Goal: Information Seeking & Learning: Learn about a topic

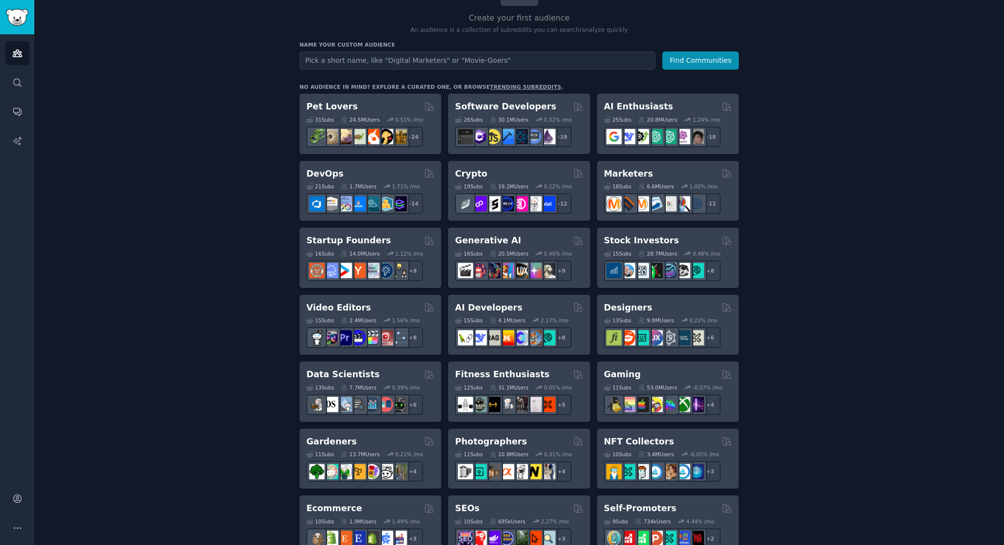
scroll to position [98, 0]
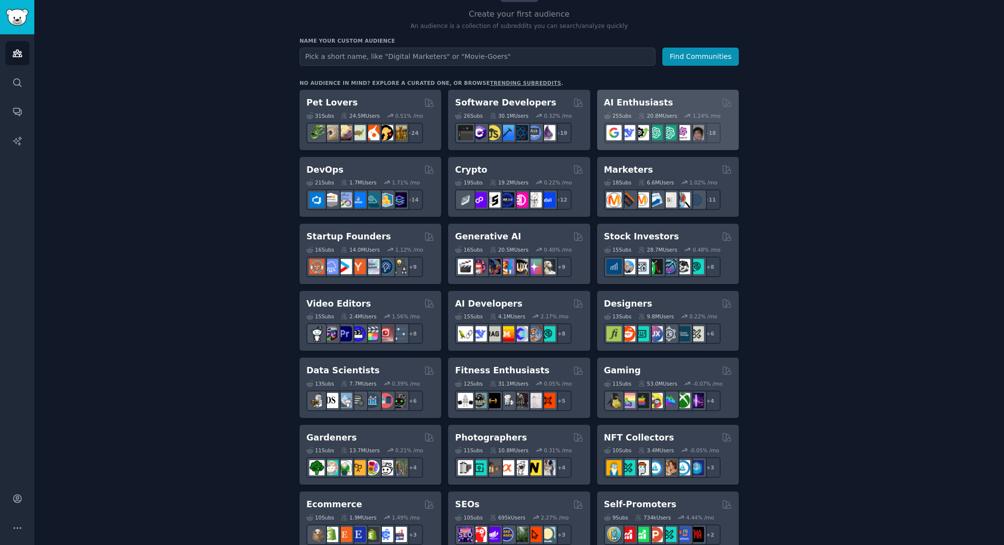
click at [649, 103] on h2 "AI Enthusiasts" at bounding box center [638, 103] width 69 height 12
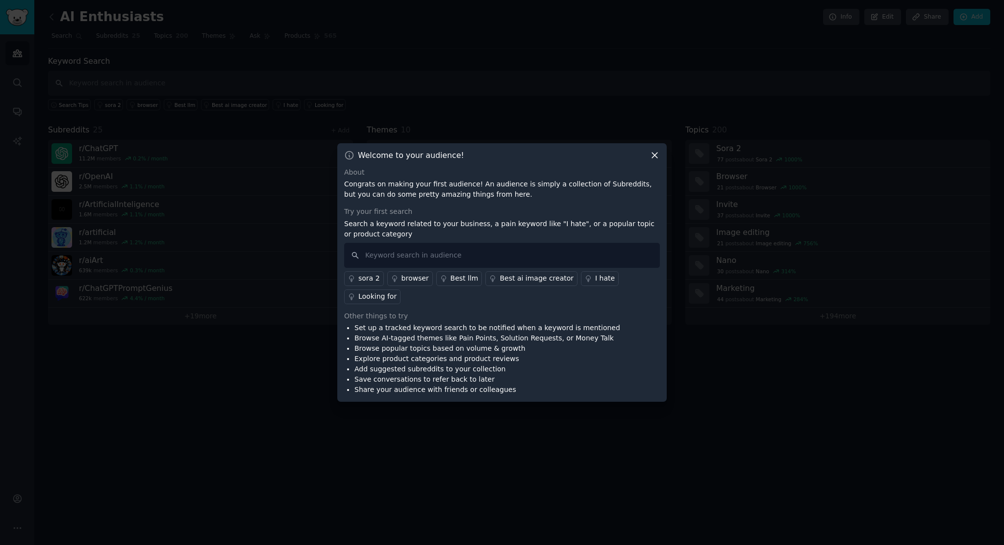
click at [660, 167] on div "Welcome to your audience! About Congrats on making your first audience! An audi…" at bounding box center [501, 272] width 329 height 259
click at [655, 160] on icon at bounding box center [655, 155] width 10 height 10
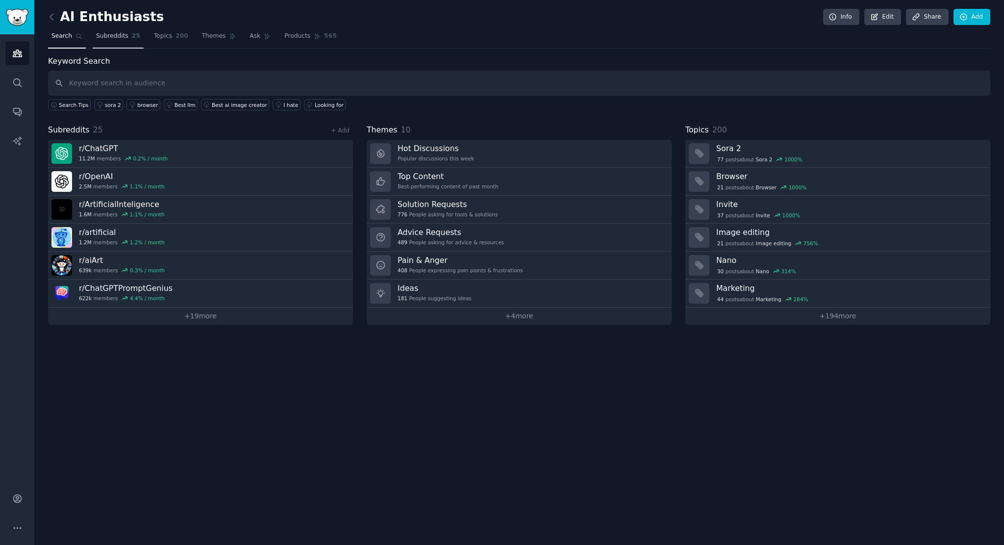
click at [106, 36] on span "Subreddits" at bounding box center [112, 36] width 32 height 9
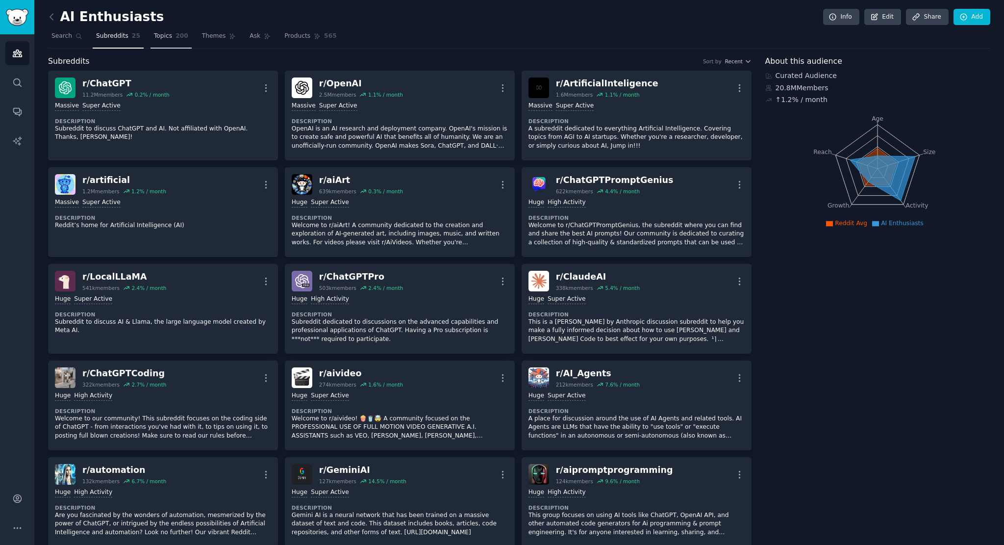
click at [154, 38] on span "Topics" at bounding box center [163, 36] width 18 height 9
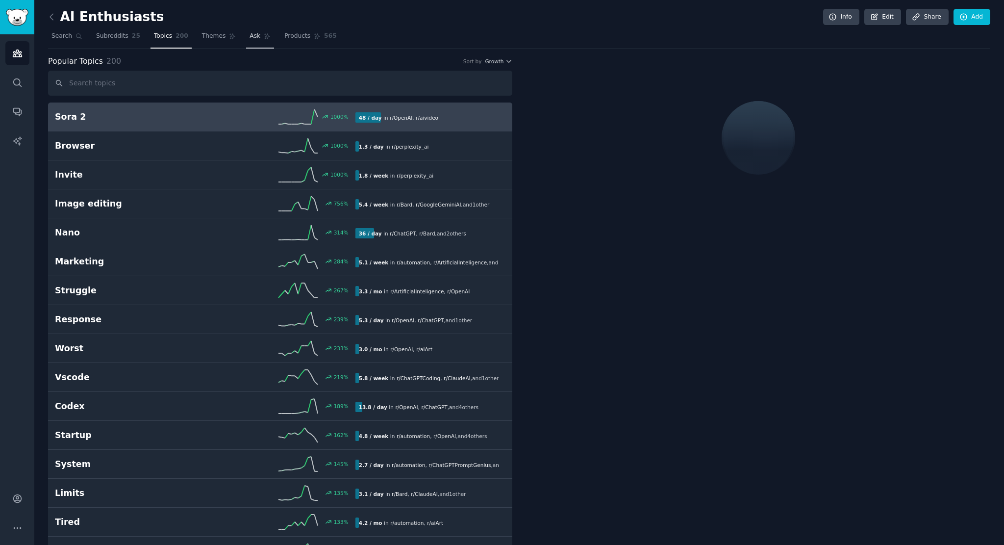
click at [264, 37] on icon at bounding box center [267, 36] width 7 height 7
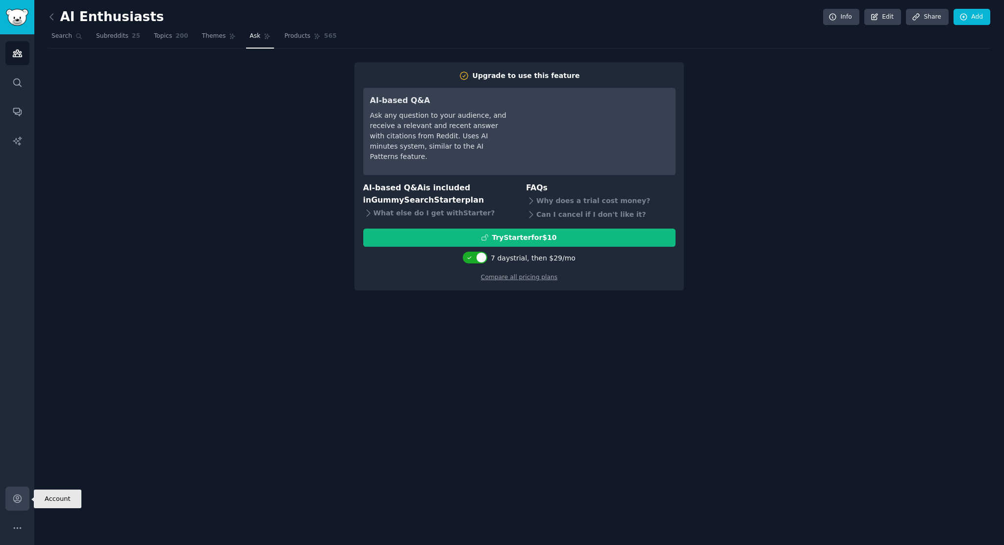
click at [14, 502] on icon "Sidebar" at bounding box center [17, 498] width 10 height 10
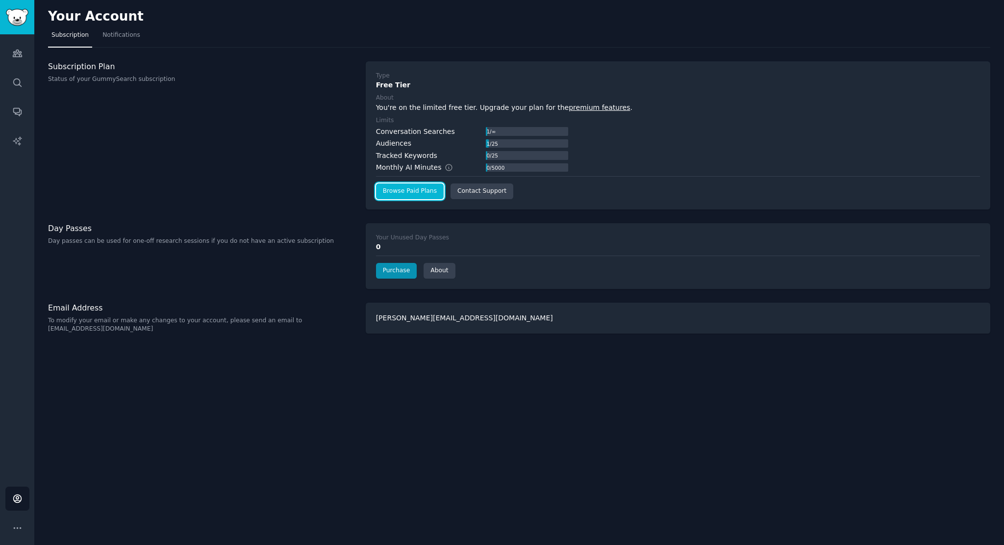
click at [405, 193] on link "Browse Paid Plans" at bounding box center [410, 191] width 68 height 16
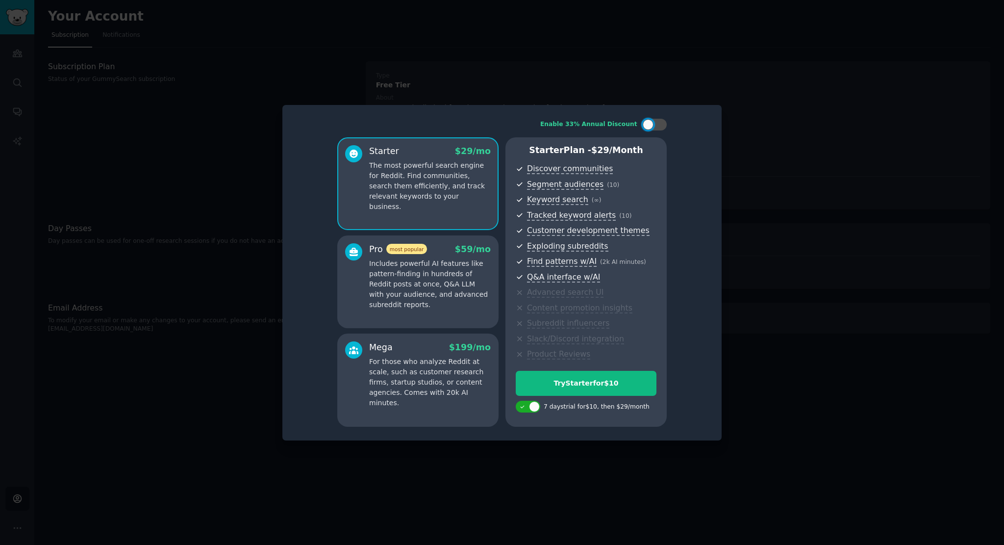
click at [751, 165] on div at bounding box center [502, 272] width 1004 height 545
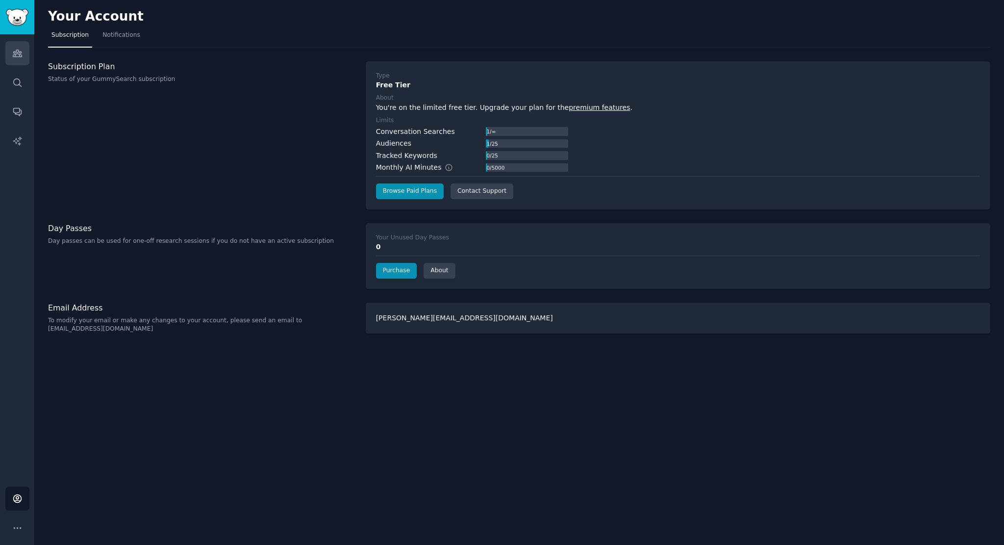
click at [11, 52] on link "Audiences" at bounding box center [17, 53] width 24 height 24
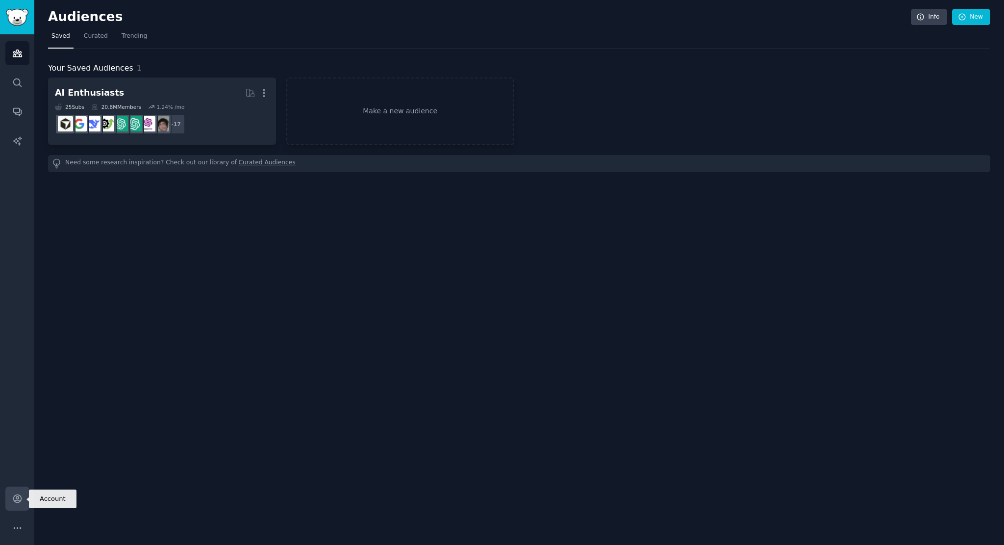
click at [21, 506] on link "Account" at bounding box center [17, 498] width 24 height 24
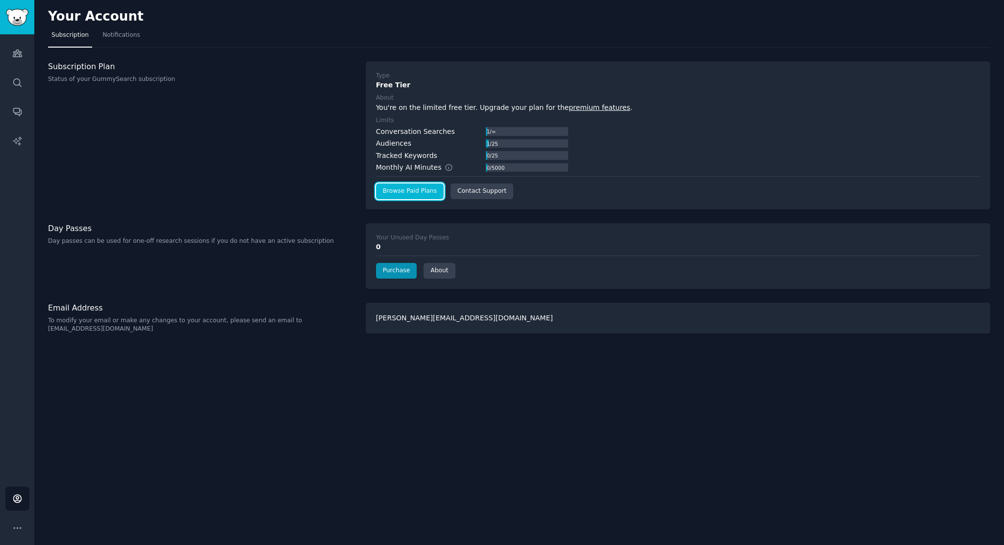
click at [398, 184] on link "Browse Paid Plans" at bounding box center [410, 191] width 68 height 16
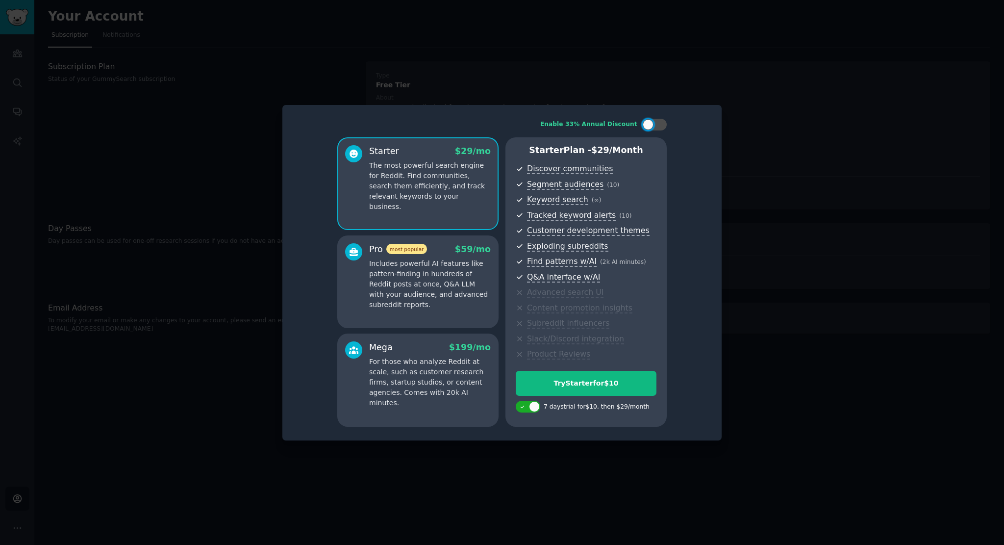
click at [431, 273] on p "Includes powerful AI features like pattern-finding in hundreds of Reddit posts …" at bounding box center [430, 283] width 122 height 51
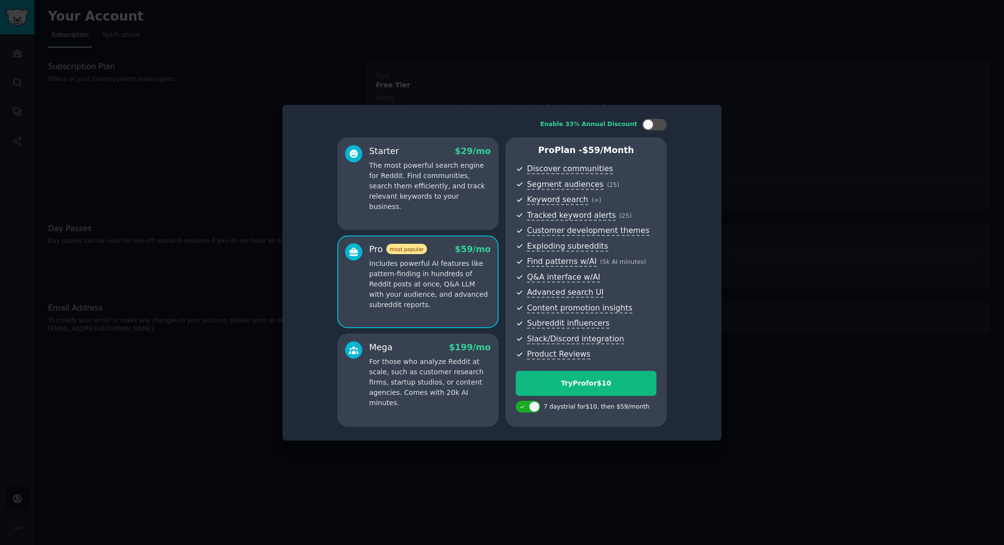
click at [773, 178] on div at bounding box center [502, 272] width 1004 height 545
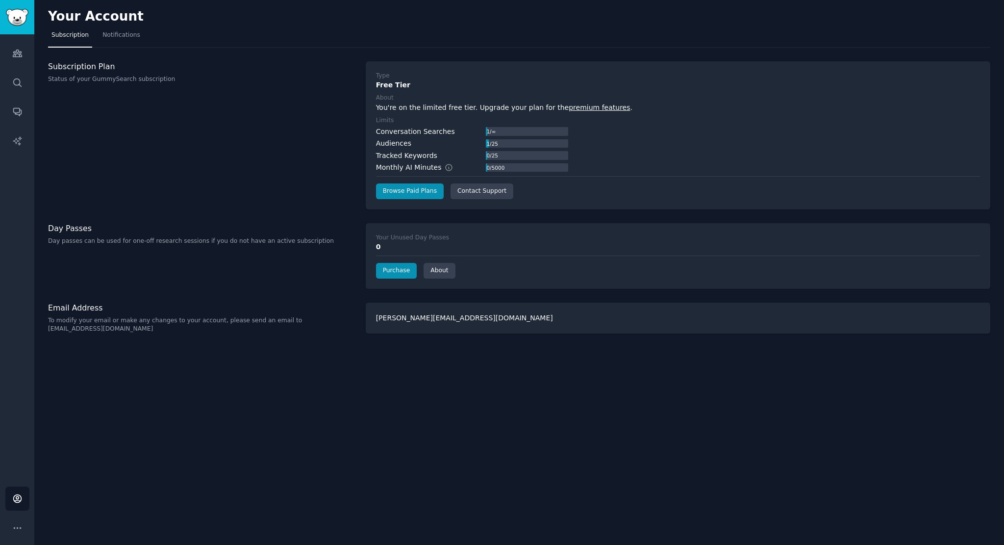
click at [29, 495] on div "Account More" at bounding box center [17, 510] width 34 height 69
click at [25, 498] on link "Account" at bounding box center [17, 498] width 24 height 24
click at [24, 498] on link "Account" at bounding box center [17, 498] width 24 height 24
click at [13, 53] on icon "Sidebar" at bounding box center [17, 53] width 10 height 10
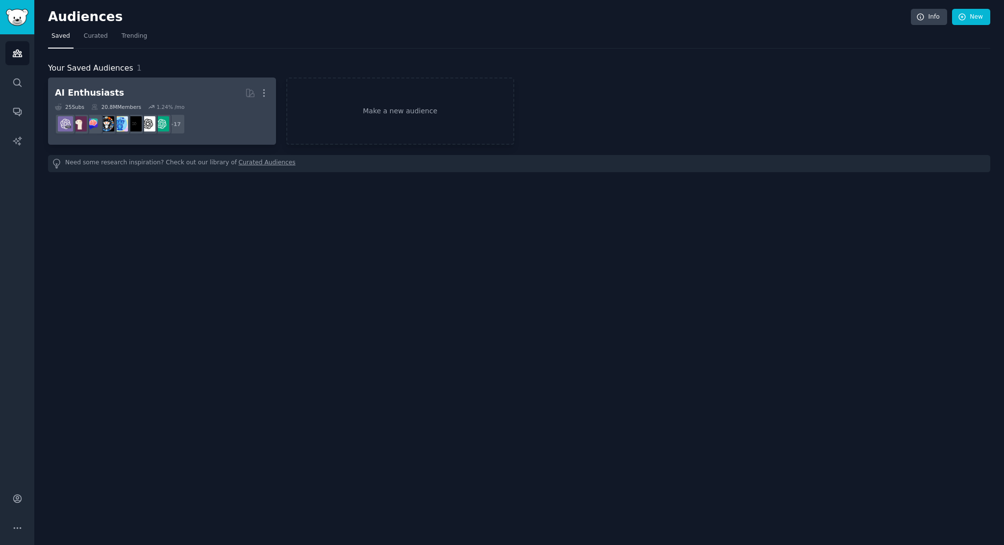
click at [221, 98] on h2 "AI Enthusiasts More" at bounding box center [162, 92] width 214 height 17
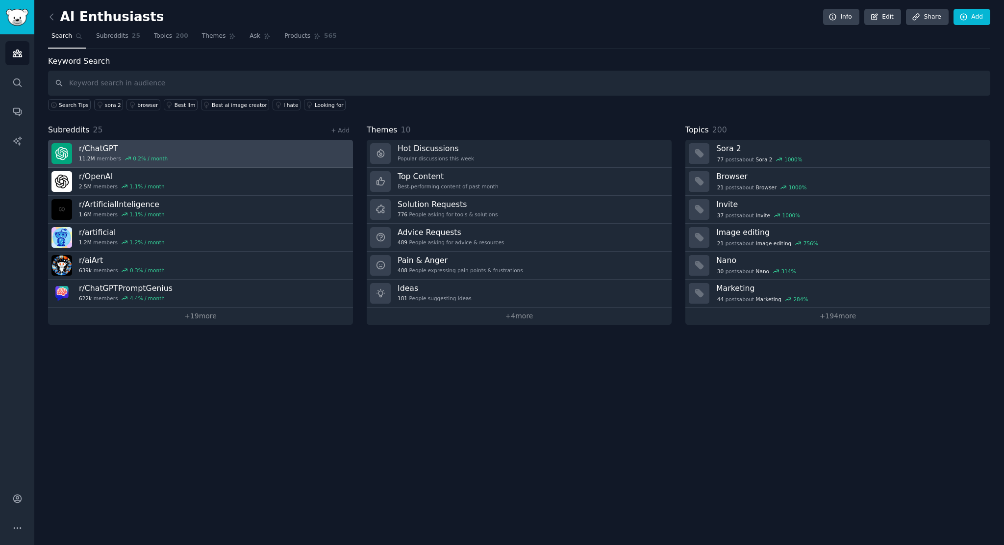
click at [140, 152] on div "r/ ChatGPT 11.2M members 0.2 % / month" at bounding box center [123, 153] width 89 height 21
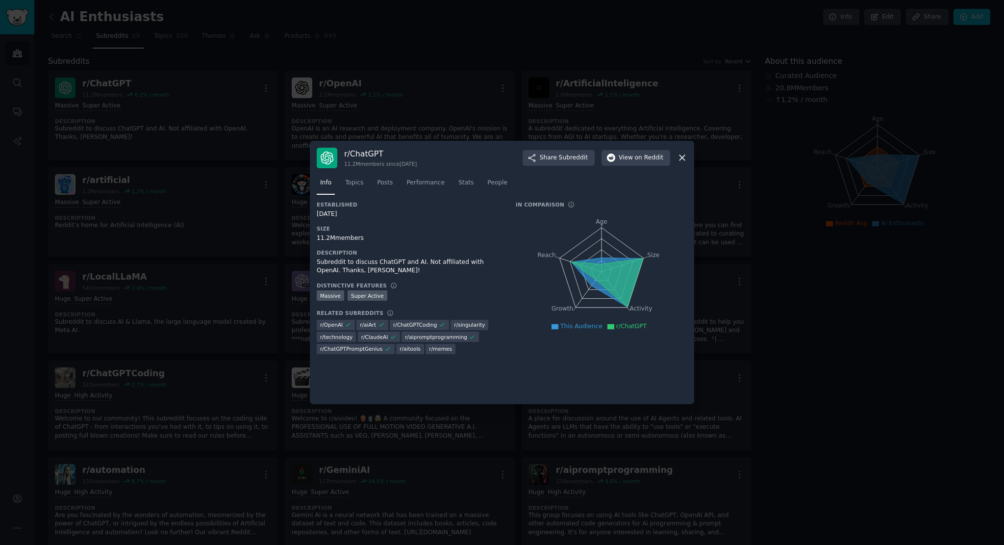
click at [685, 157] on icon at bounding box center [682, 157] width 10 height 10
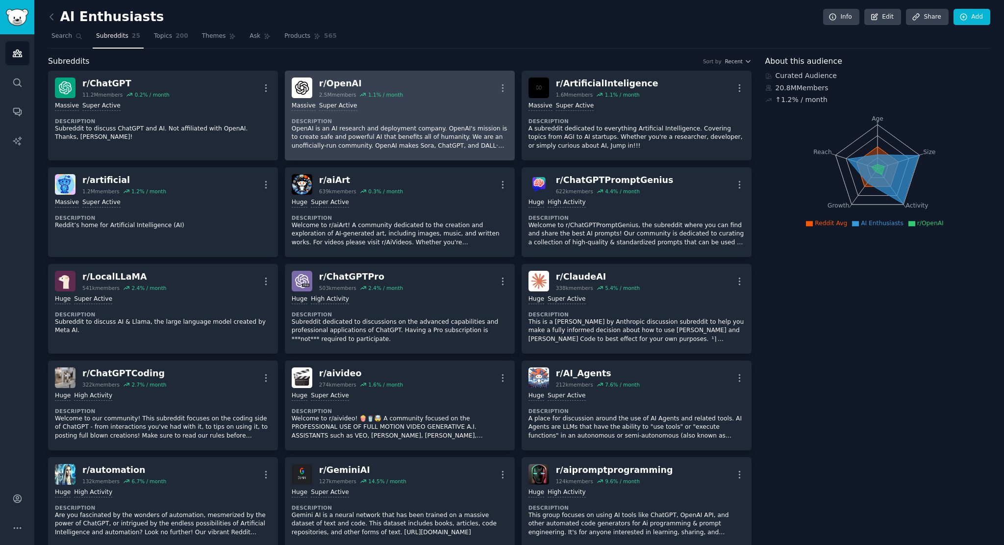
click at [452, 74] on link "r/ OpenAI 2.5M members 1.1 % / month More Massive Super Active Description Open…" at bounding box center [400, 116] width 230 height 90
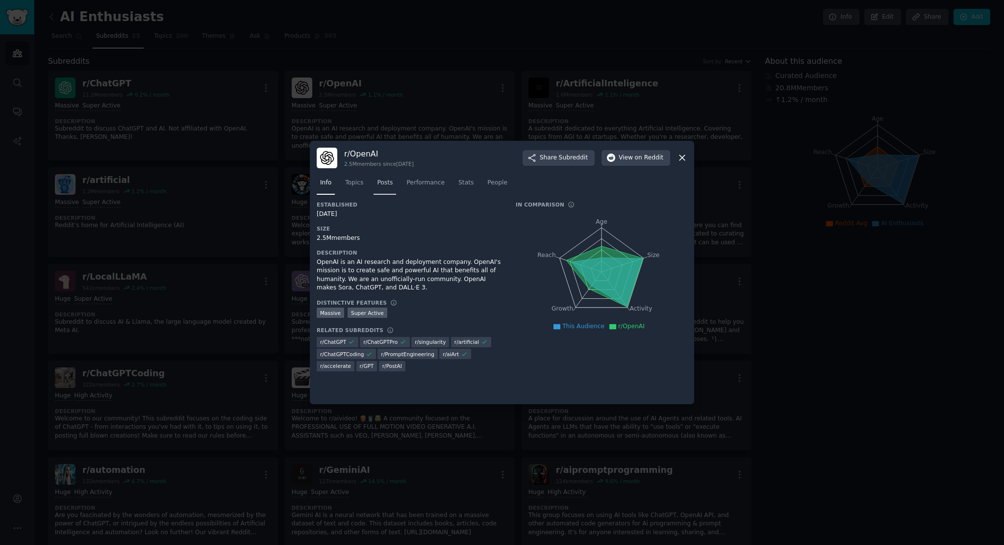
click at [383, 190] on link "Posts" at bounding box center [385, 185] width 23 height 20
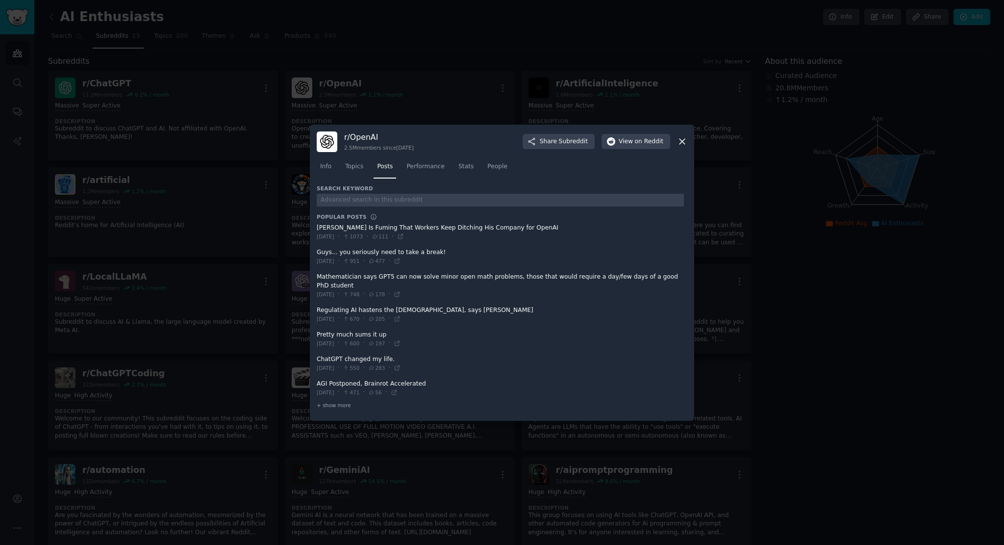
click at [680, 143] on icon at bounding box center [682, 141] width 5 height 5
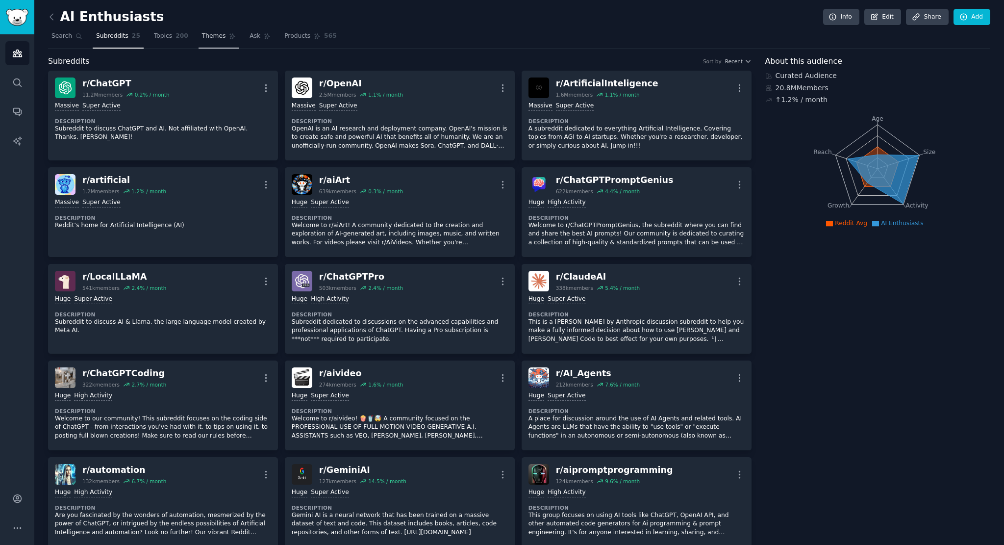
click at [202, 41] on link "Themes" at bounding box center [219, 38] width 41 height 20
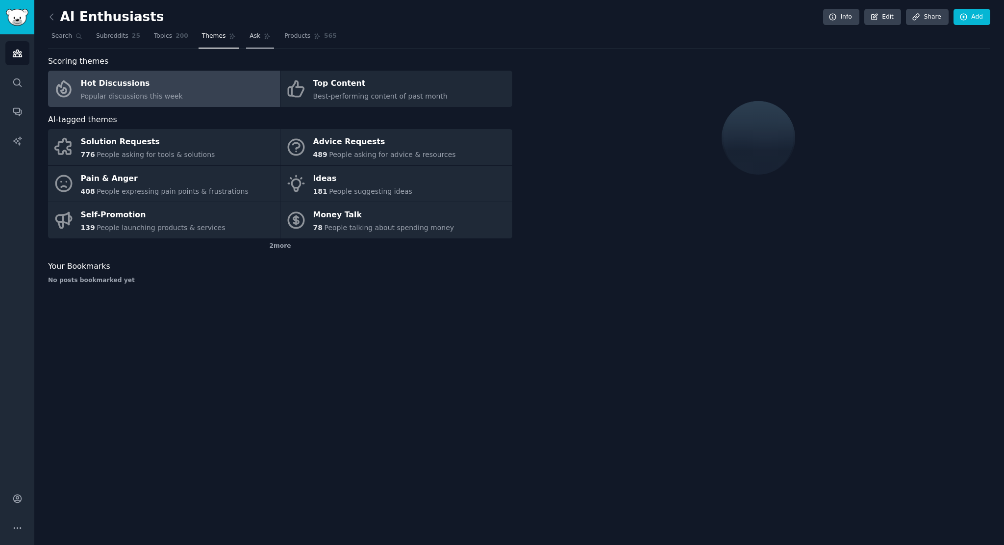
click at [247, 39] on link "Ask" at bounding box center [260, 38] width 28 height 20
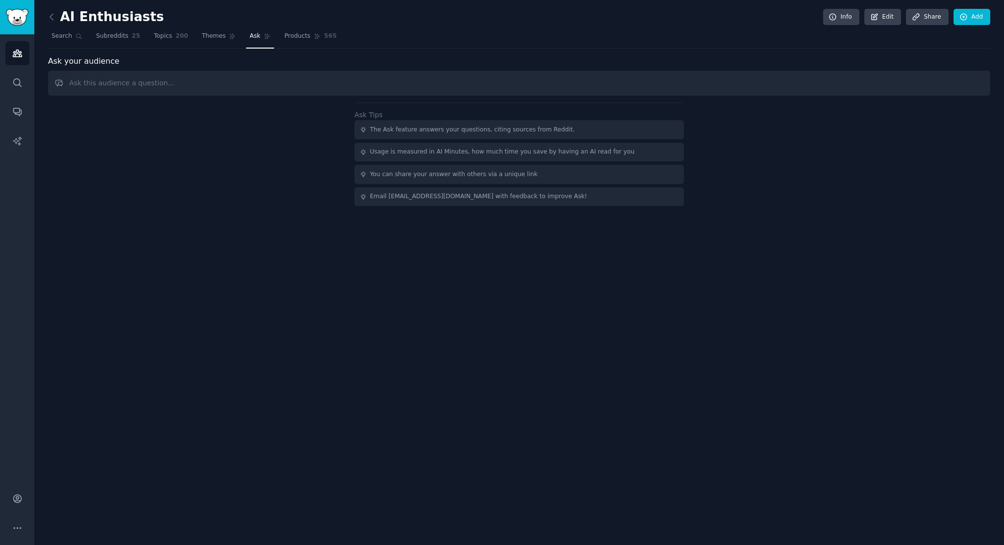
click at [277, 85] on input "text" at bounding box center [519, 83] width 942 height 25
type input "Give me top 10 most upvoted AI start up ideas in this subreddit group"
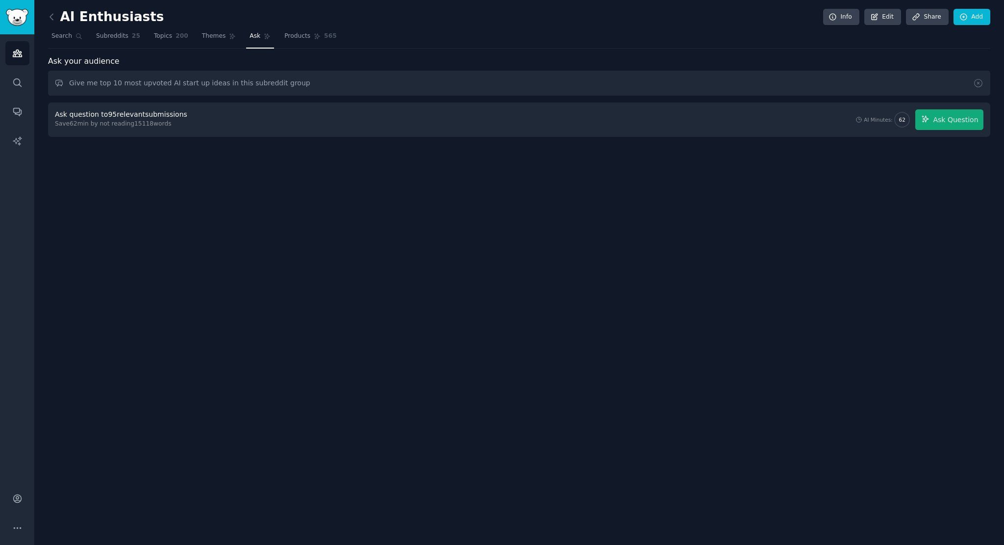
click at [200, 121] on div "Ask question to 95 relevant submissions Save 62 min by not reading 15118 words …" at bounding box center [519, 119] width 929 height 21
click at [159, 113] on div "Ask question to 95 relevant submissions" at bounding box center [121, 114] width 132 height 10
click at [307, 85] on input "Give me top 10 most upvoted AI start up ideas in this subreddit group" at bounding box center [519, 83] width 942 height 25
click at [60, 79] on input "Give me top 10 most upvoted AI start up ideas in this subreddit group" at bounding box center [519, 83] width 942 height 25
click at [241, 278] on div "AI Enthusiasts Info Edit Share Add Search Subreddits 25 Topics 200 Themes Ask P…" at bounding box center [519, 272] width 970 height 545
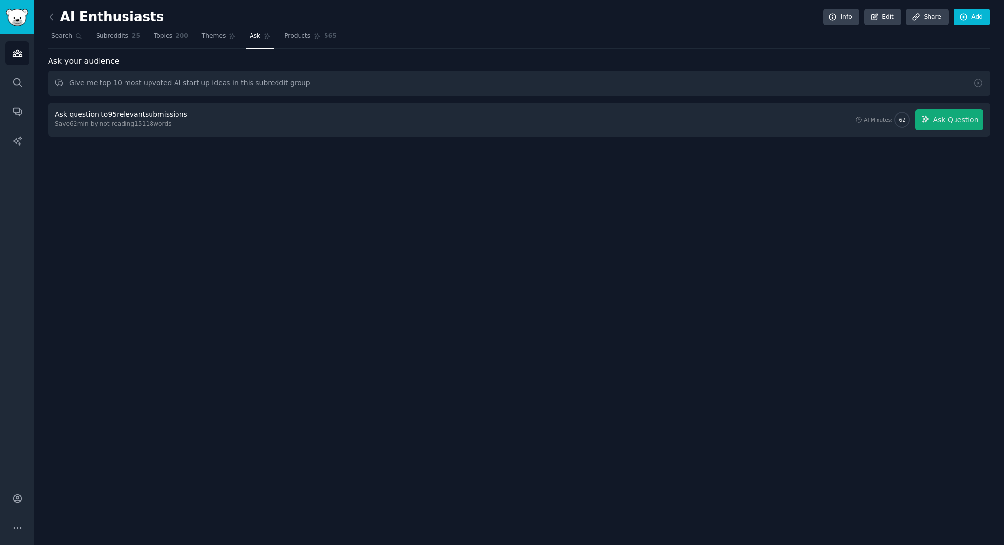
click at [184, 114] on div "Ask question to 95 relevant submissions Save 62 min by not reading 15118 words …" at bounding box center [519, 119] width 929 height 21
click at [284, 33] on span "Products" at bounding box center [297, 36] width 26 height 9
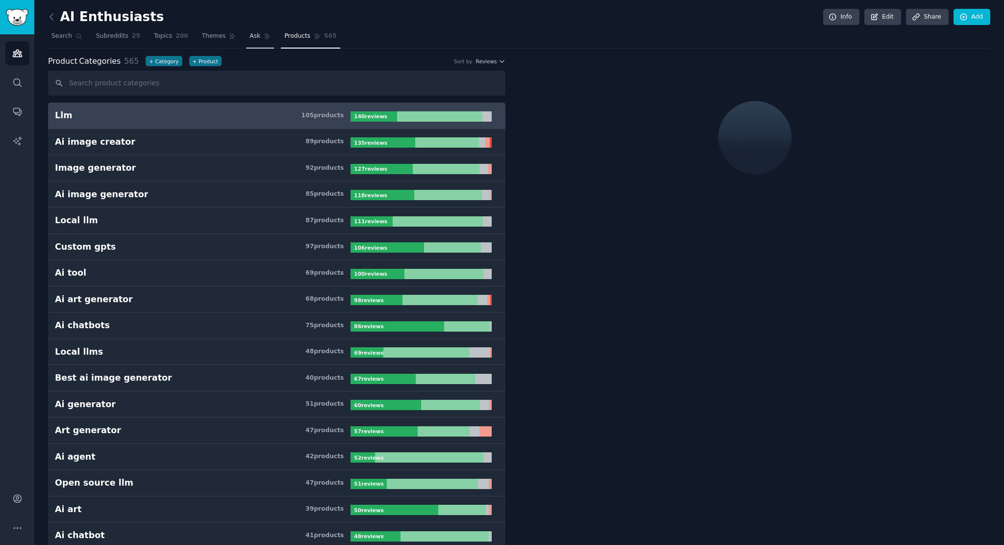
click at [249, 38] on link "Ask" at bounding box center [260, 38] width 28 height 20
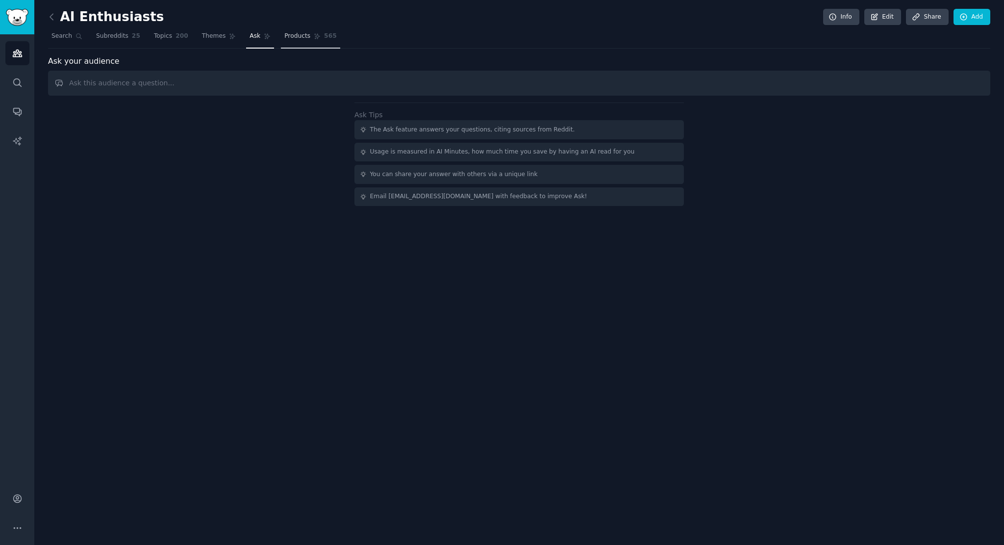
click at [287, 36] on span "Products" at bounding box center [297, 36] width 26 height 9
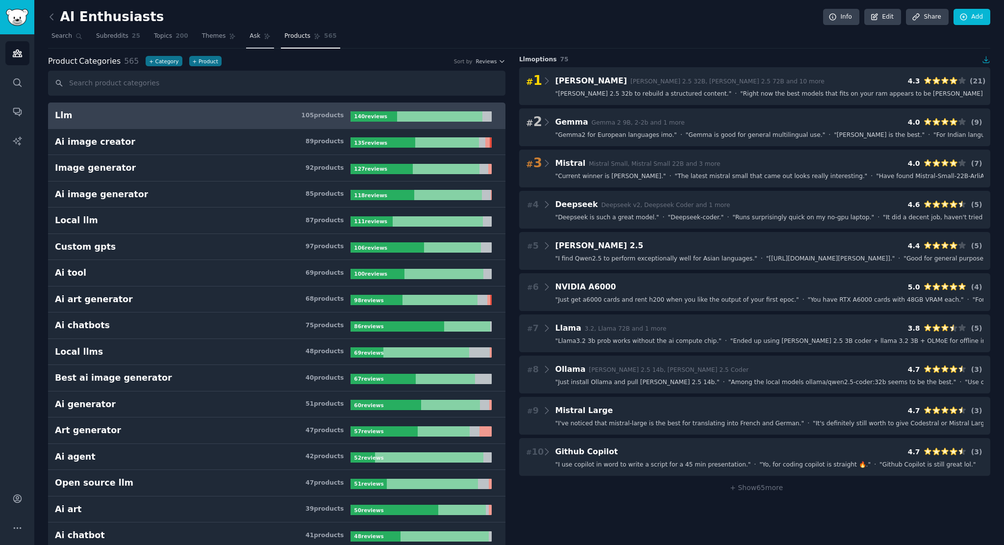
click at [249, 40] on link "Ask" at bounding box center [260, 38] width 28 height 20
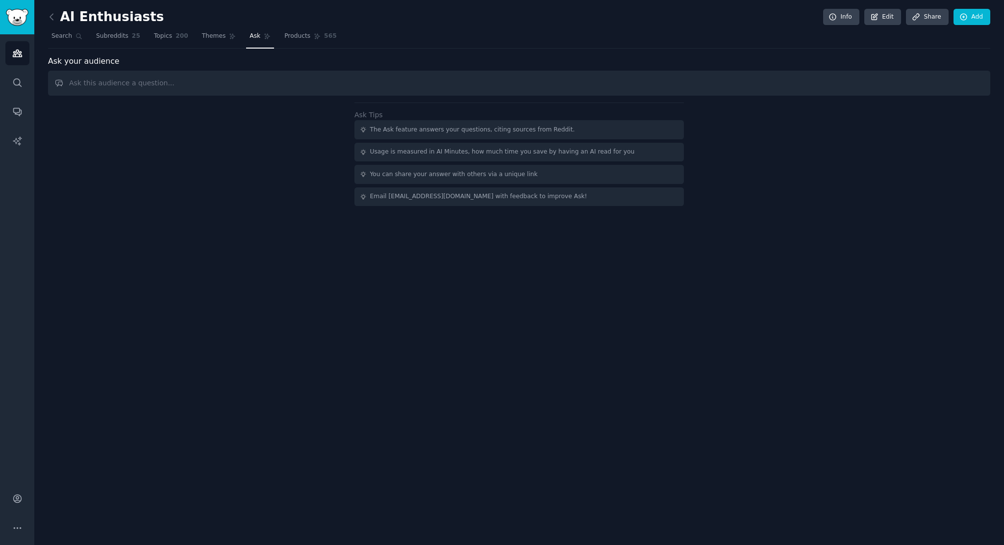
click at [176, 78] on input "text" at bounding box center [519, 83] width 942 height 25
click at [112, 81] on input "Give me top 5 AI start up" at bounding box center [519, 83] width 942 height 25
click at [228, 79] on input "Give me top 5 most upvoted AI start up" at bounding box center [519, 83] width 942 height 25
click at [319, 86] on input "Give me top 5 most upvoted AI start up ideas in this subreddit group" at bounding box center [519, 83] width 942 height 25
type input "Give me top 5 most upvoted AI start up ideas in this subreddit group"
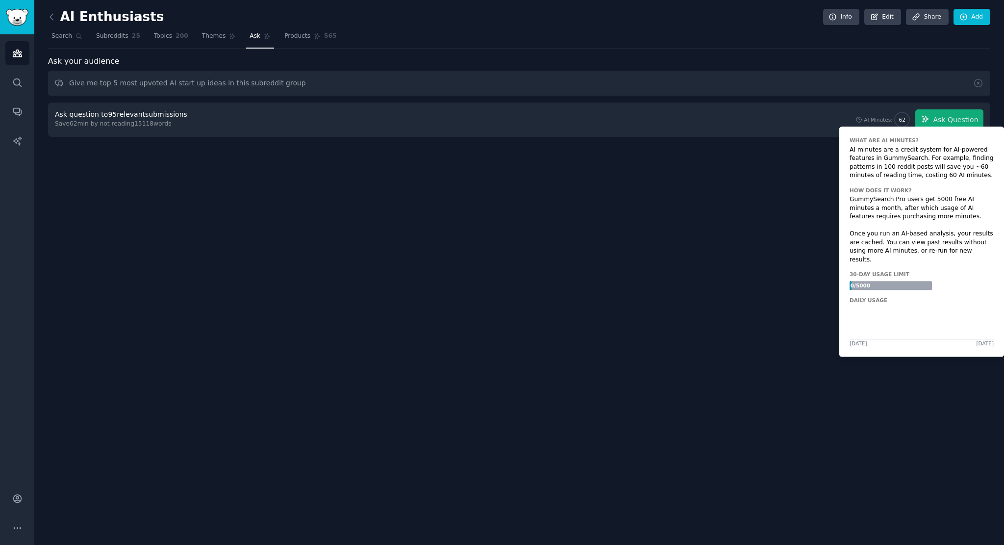
click at [885, 119] on div "AI Minutes:" at bounding box center [878, 119] width 29 height 7
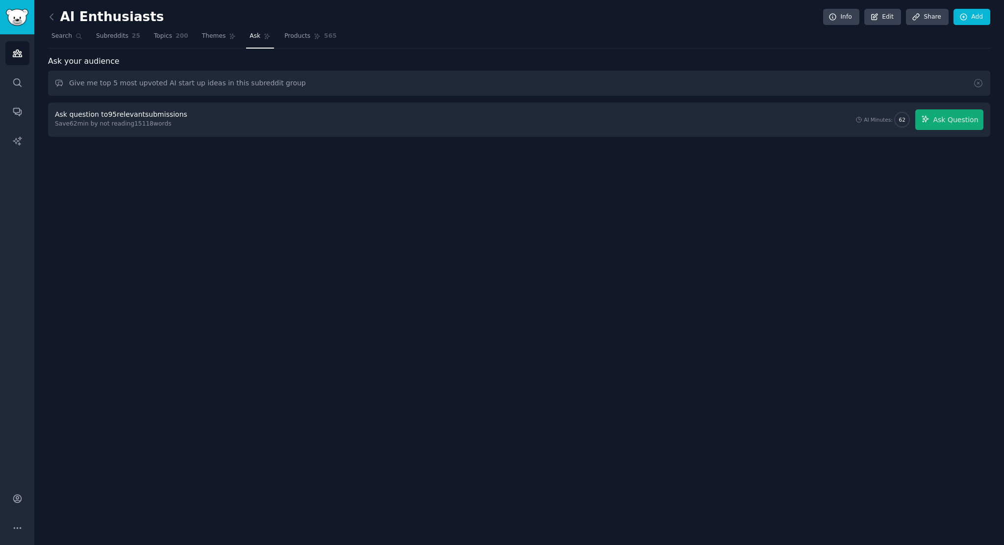
click at [83, 115] on div "Ask question to 95 relevant submissions" at bounding box center [121, 114] width 132 height 10
click at [100, 116] on div "Ask question to 95 relevant submissions" at bounding box center [121, 114] width 132 height 10
click at [120, 118] on div "Ask question to 95 relevant submissions" at bounding box center [121, 114] width 132 height 10
click at [923, 120] on button "Ask Question" at bounding box center [949, 119] width 68 height 21
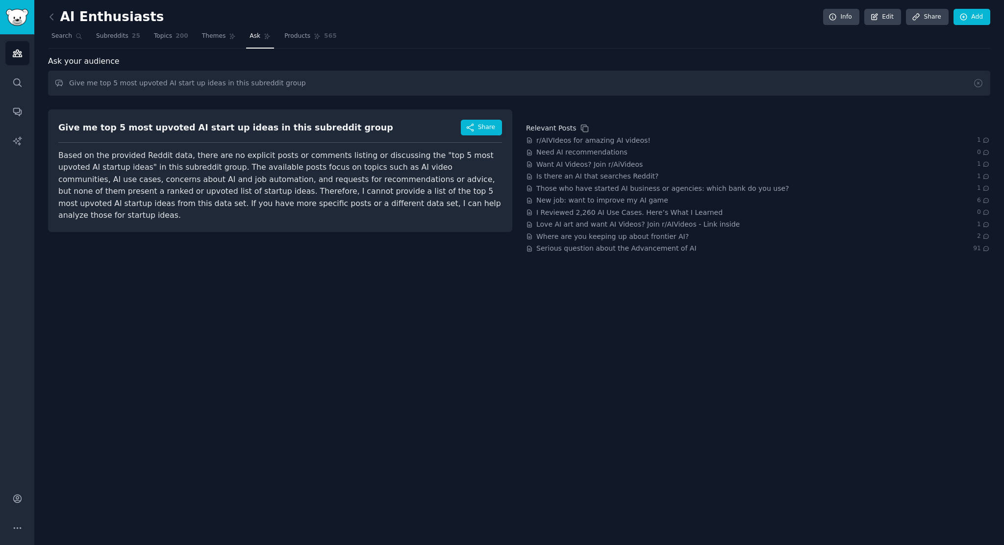
click at [227, 174] on span "Based on the provided Reddit data, there are no explicit posts or comments list…" at bounding box center [279, 186] width 443 height 70
click at [266, 174] on span "Based on the provided Reddit data, there are no explicit posts or comments list…" at bounding box center [279, 186] width 443 height 70
click at [313, 176] on span "Based on the provided Reddit data, there are no explicit posts or comments list…" at bounding box center [279, 186] width 443 height 70
drag, startPoint x: 357, startPoint y: 176, endPoint x: 472, endPoint y: 172, distance: 114.8
click at [357, 176] on span "Based on the provided Reddit data, there are no explicit posts or comments list…" at bounding box center [279, 186] width 443 height 70
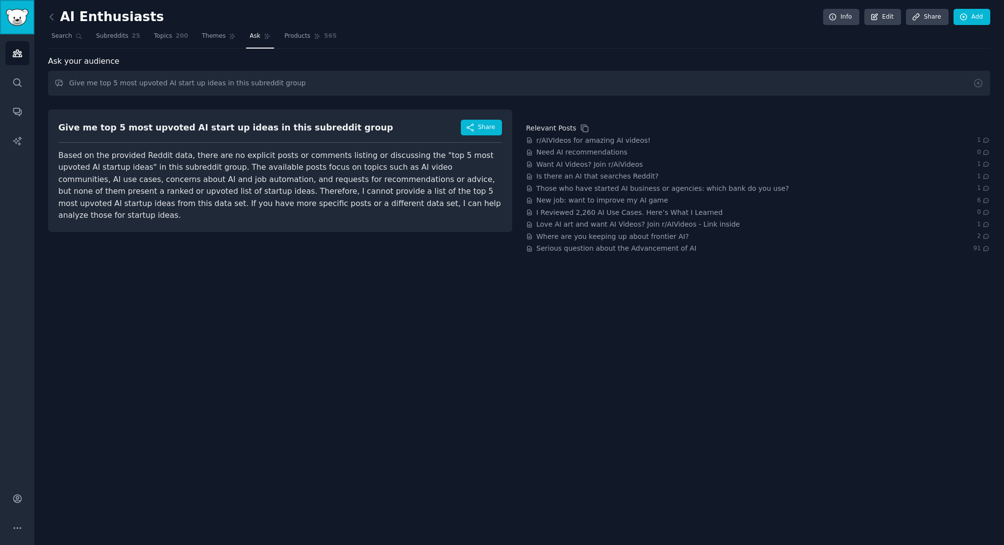
click at [4, 25] on link "Sidebar" at bounding box center [17, 17] width 34 height 34
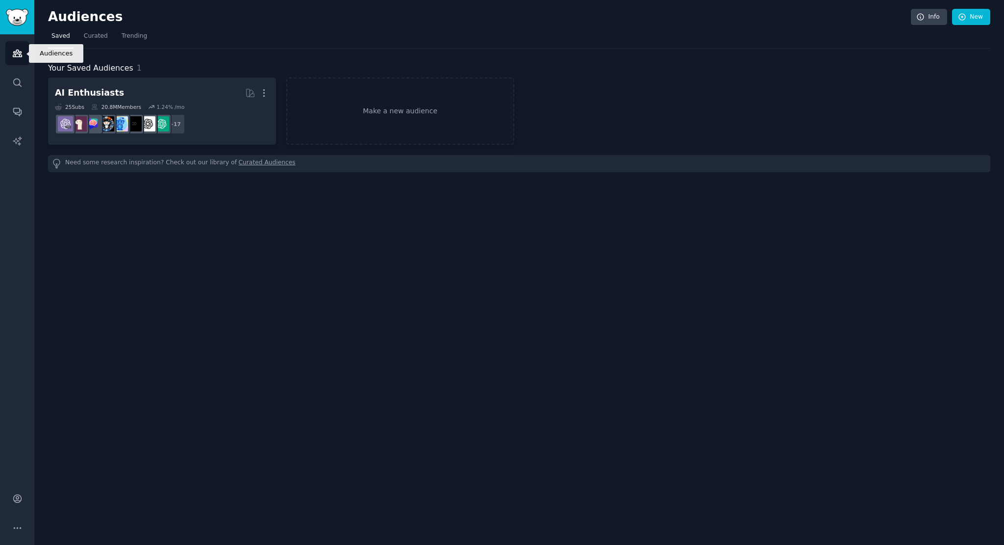
click at [10, 51] on link "Audiences" at bounding box center [17, 53] width 24 height 24
click at [14, 51] on icon "Sidebar" at bounding box center [17, 53] width 10 height 10
click at [383, 133] on link "Make a new audience" at bounding box center [400, 110] width 228 height 67
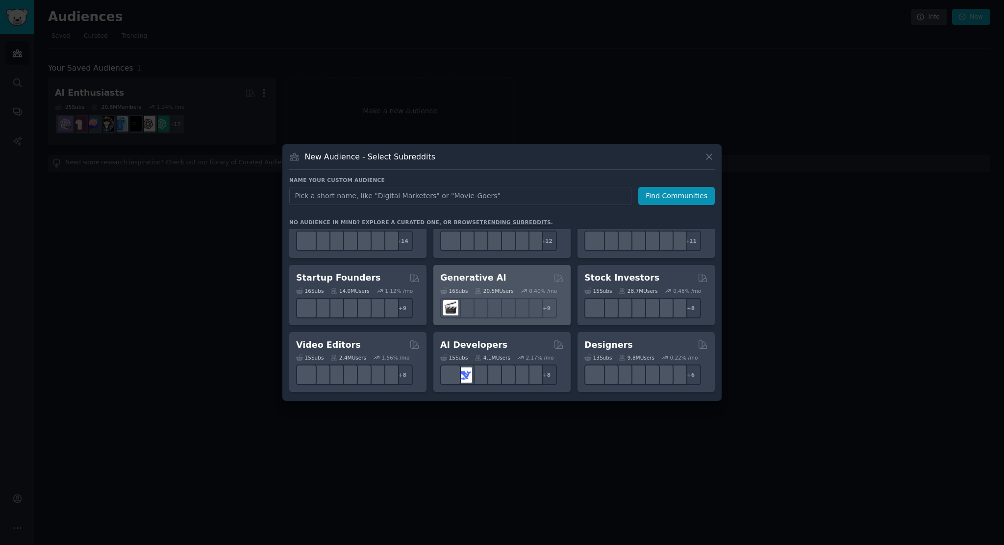
scroll to position [196, 0]
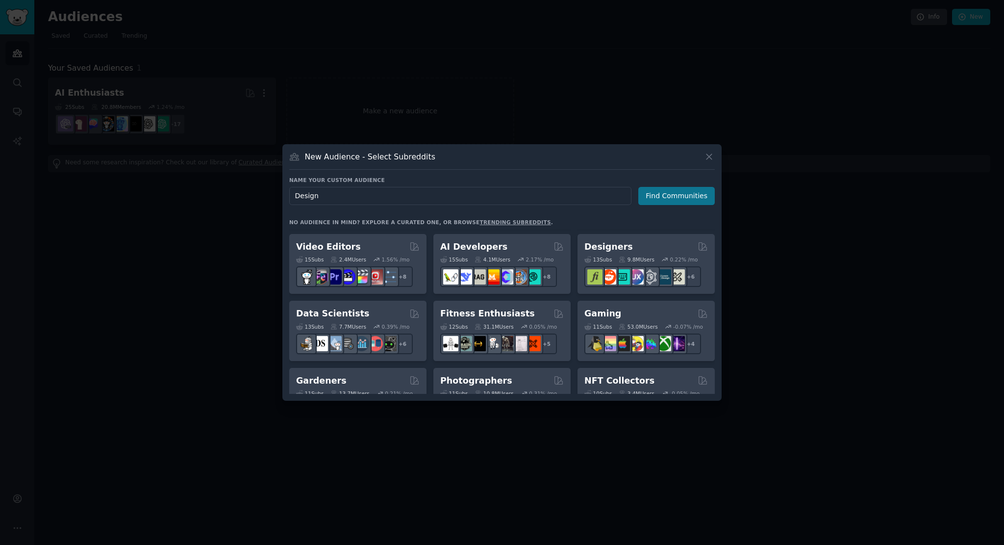
type input "Design"
click at [661, 196] on button "Find Communities" at bounding box center [676, 196] width 76 height 18
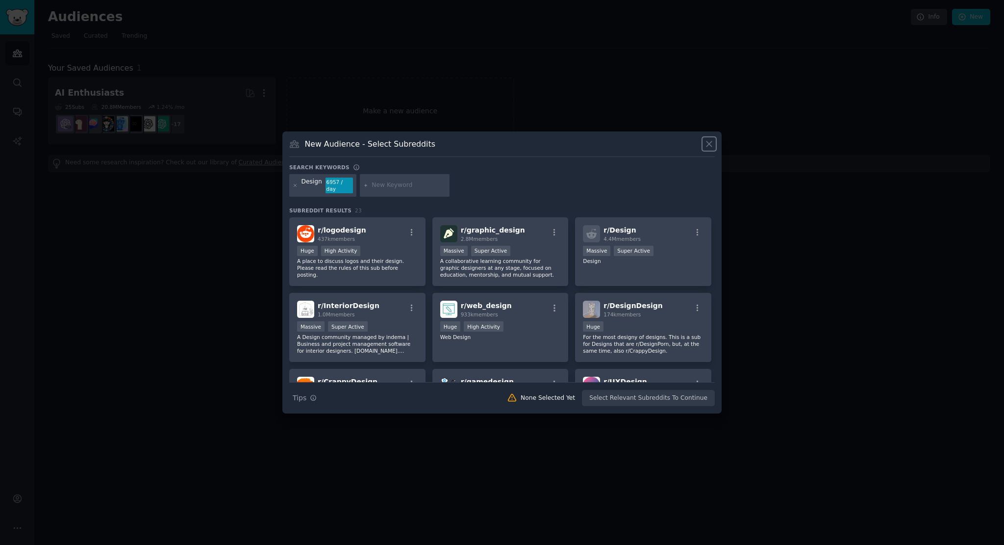
click at [712, 145] on icon at bounding box center [709, 144] width 10 height 10
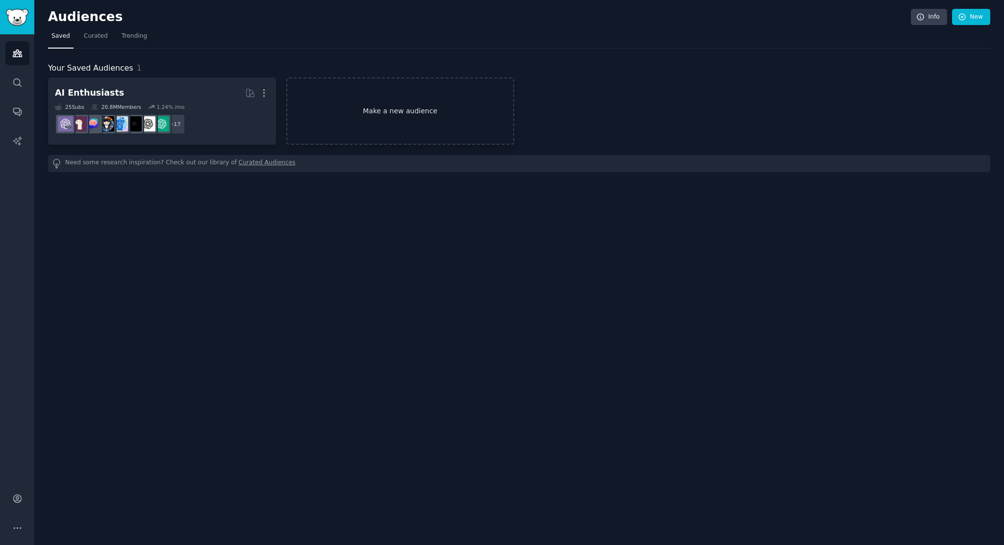
click at [450, 115] on link "Make a new audience" at bounding box center [400, 110] width 228 height 67
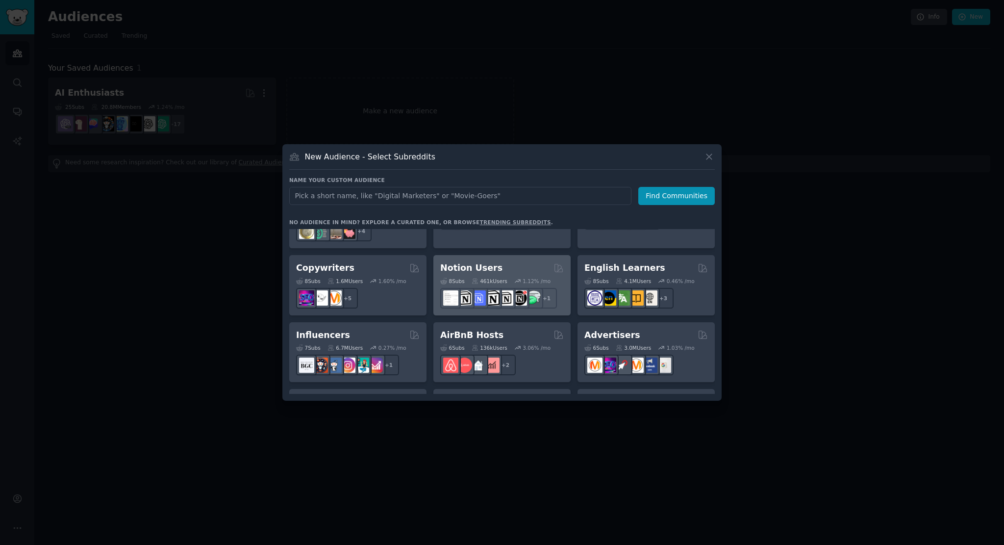
scroll to position [686, 0]
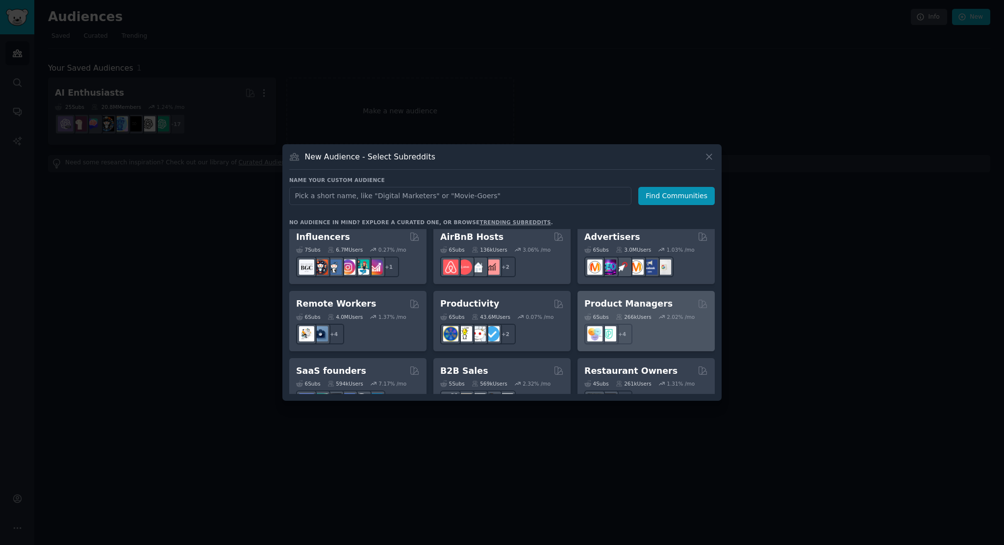
click at [647, 298] on h2 "Product Managers" at bounding box center [628, 304] width 88 height 12
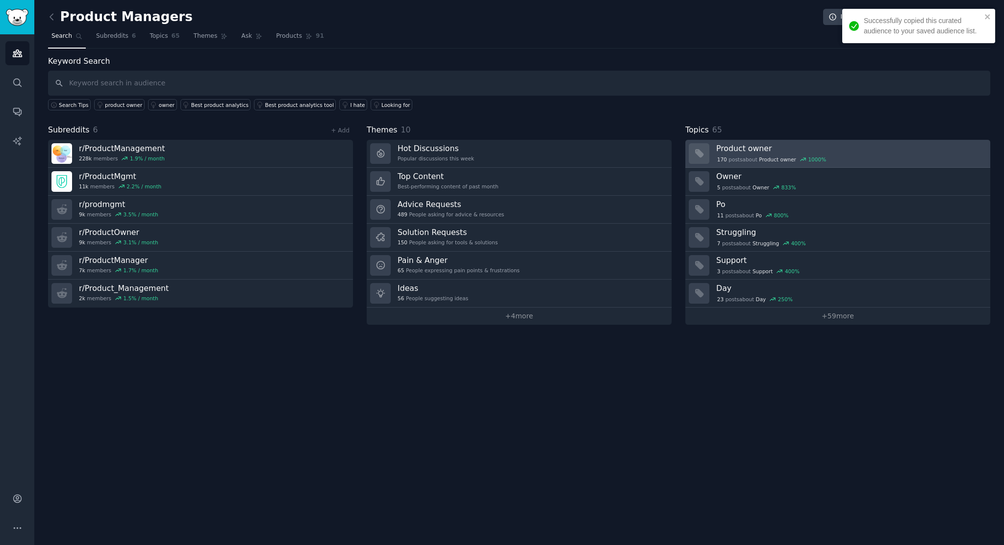
click at [745, 147] on h3 "Product owner" at bounding box center [849, 148] width 267 height 10
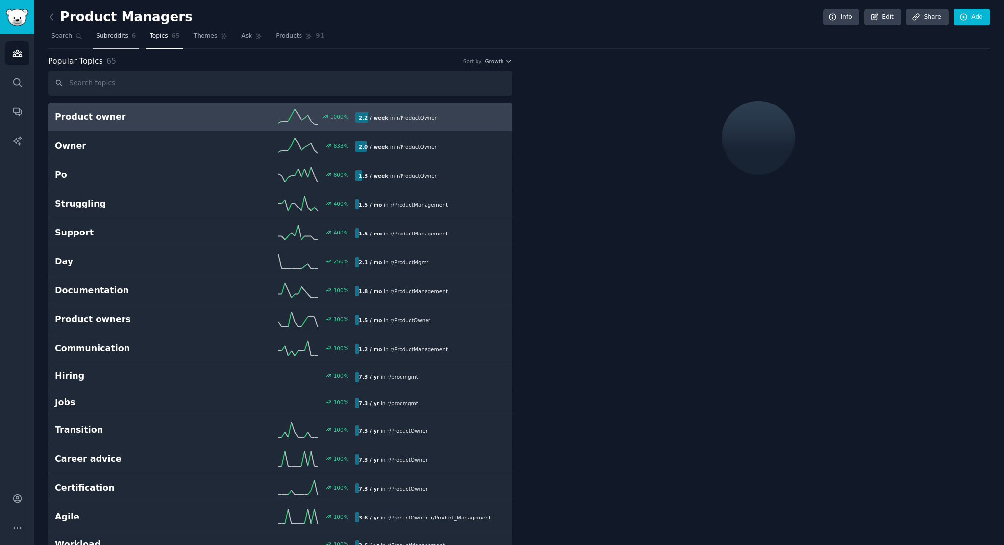
click at [113, 37] on span "Subreddits" at bounding box center [112, 36] width 32 height 9
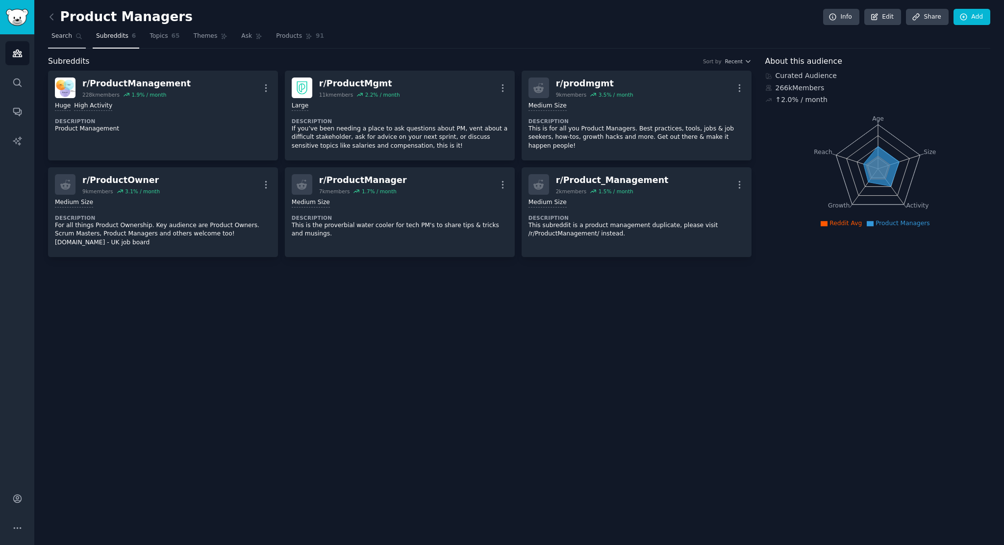
click at [77, 42] on link "Search" at bounding box center [67, 38] width 38 height 20
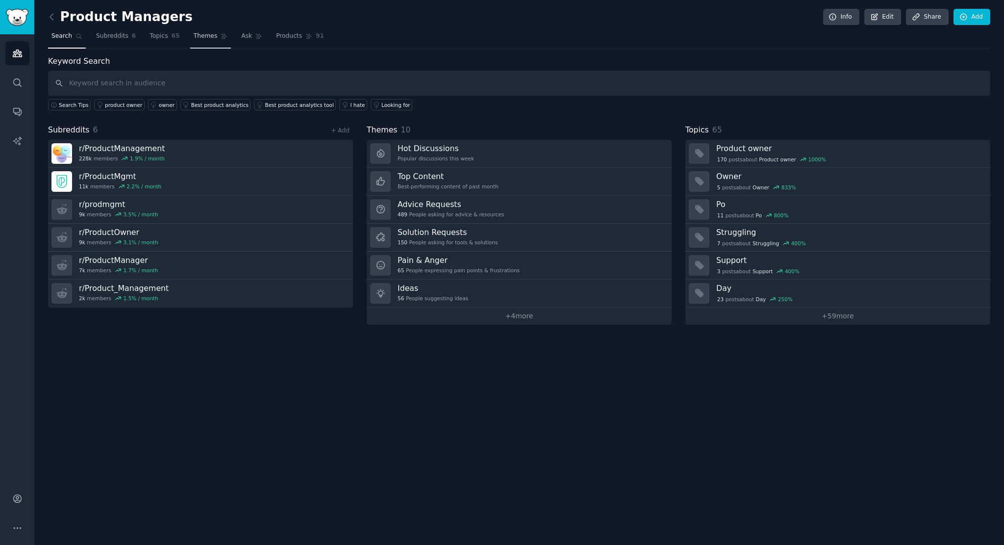
click at [198, 37] on span "Themes" at bounding box center [206, 36] width 24 height 9
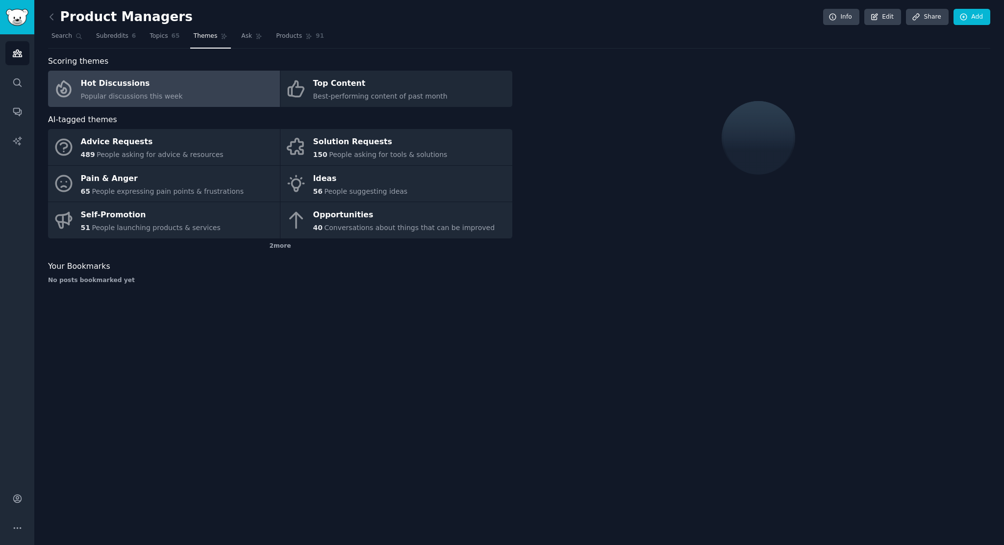
click at [218, 75] on link "Hot Discussions Popular discussions this week" at bounding box center [164, 89] width 232 height 36
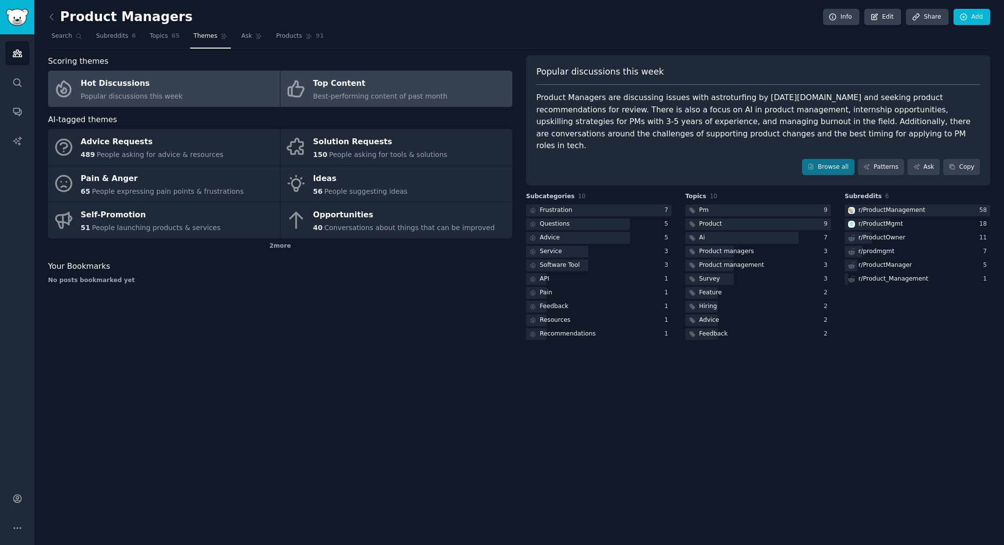
click at [388, 94] on span "Best-performing content of past month" at bounding box center [380, 96] width 134 height 8
